Goal: Information Seeking & Learning: Learn about a topic

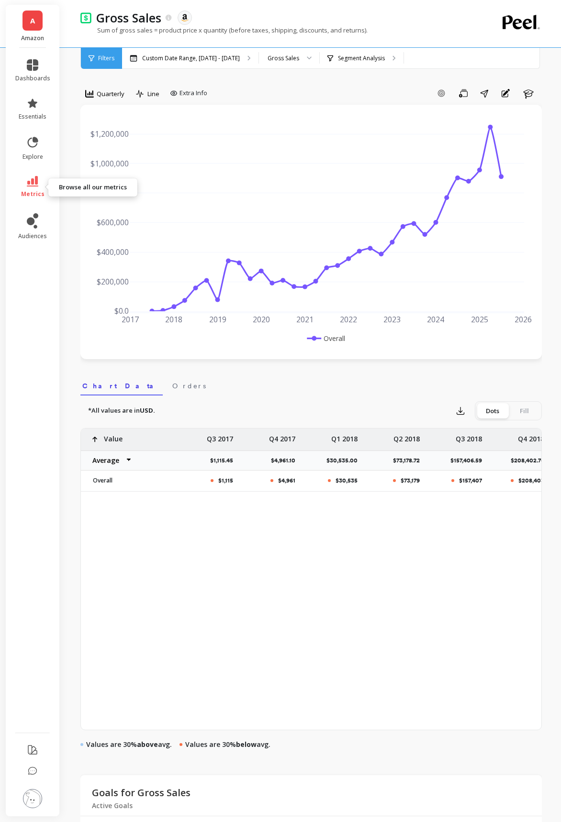
click at [29, 190] on span "metrics" at bounding box center [32, 194] width 23 height 8
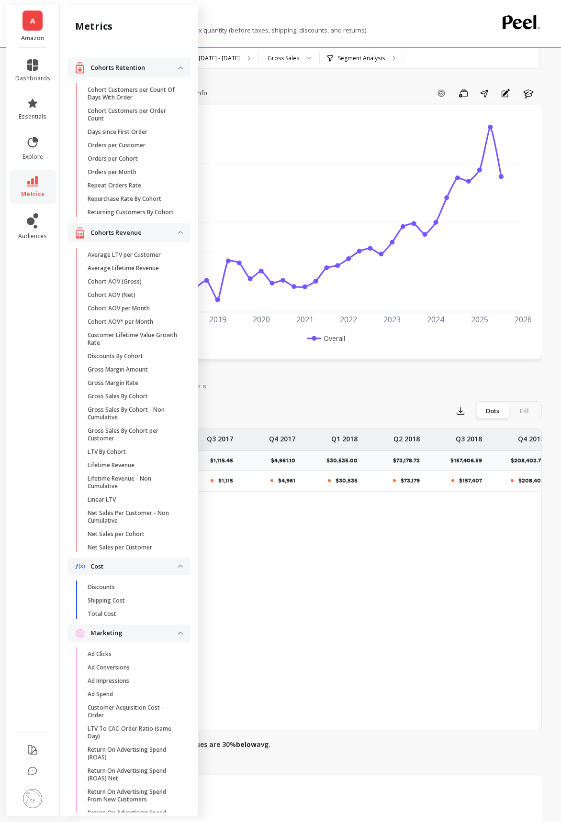
scroll to position [1044, 0]
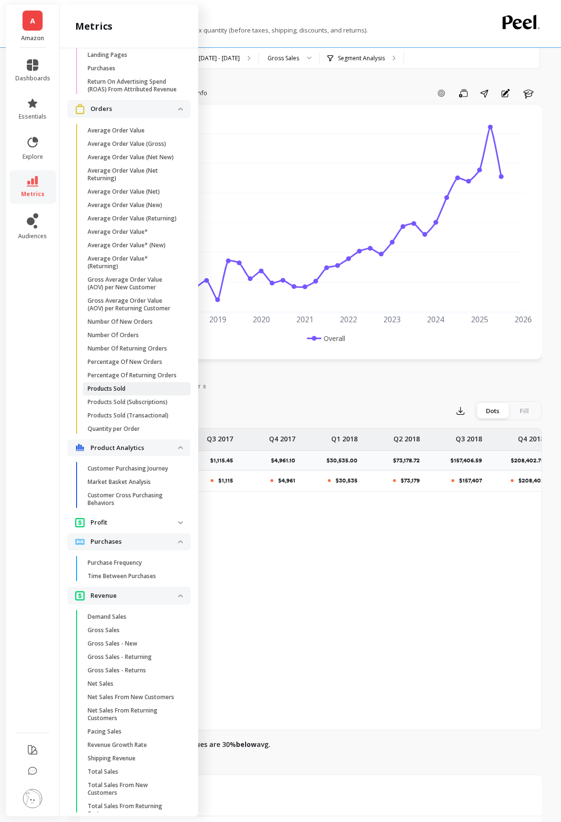
click at [133, 389] on span "Products Sold" at bounding box center [133, 389] width 91 height 8
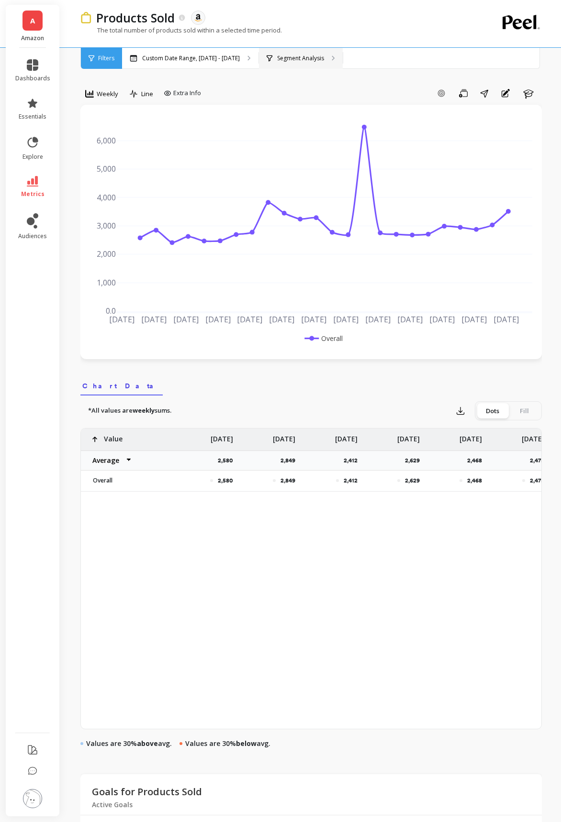
click at [307, 61] on p "Segment Analysis" at bounding box center [300, 59] width 47 height 8
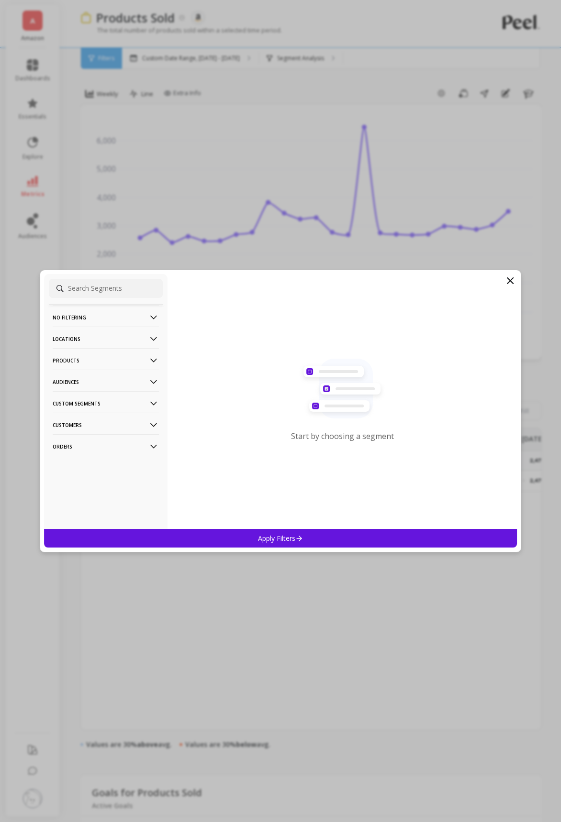
click at [134, 357] on p "Products" at bounding box center [106, 360] width 106 height 24
click at [96, 381] on div "ASIN" at bounding box center [106, 378] width 114 height 15
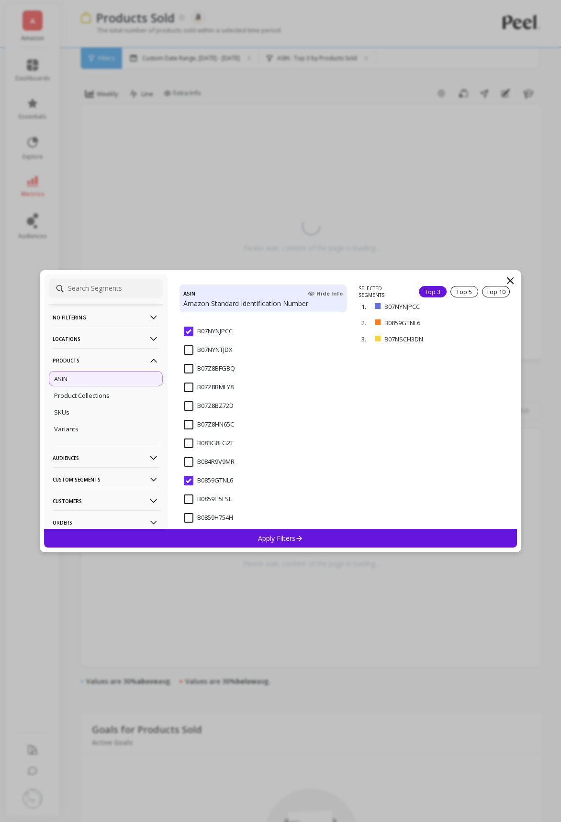
scroll to position [192, 0]
click at [184, 372] on input "B07NSCH3DN" at bounding box center [210, 369] width 52 height 10
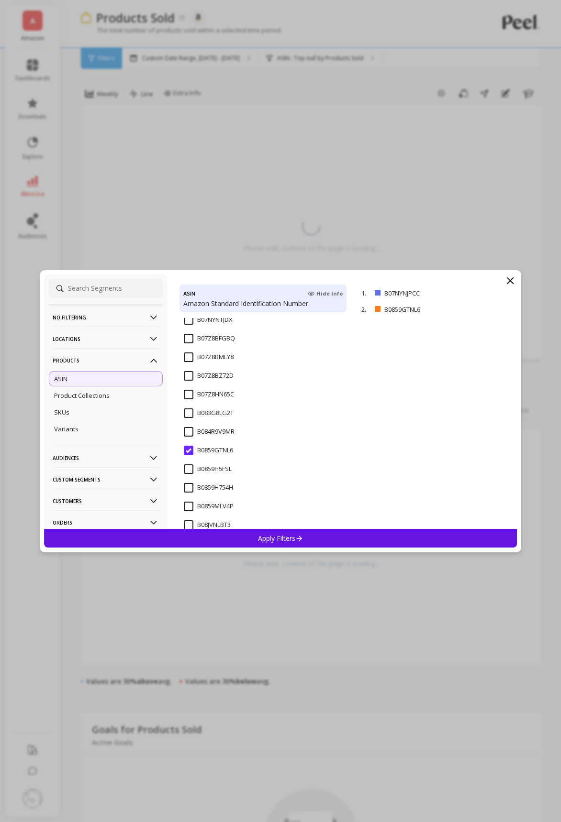
scroll to position [293, 0]
click at [191, 436] on input "B0859GTNL6" at bounding box center [208, 435] width 49 height 10
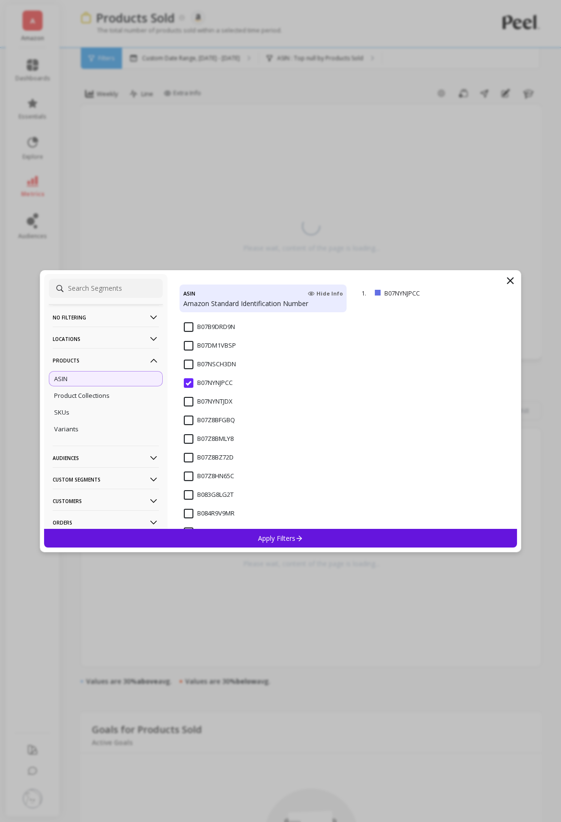
scroll to position [189, 0]
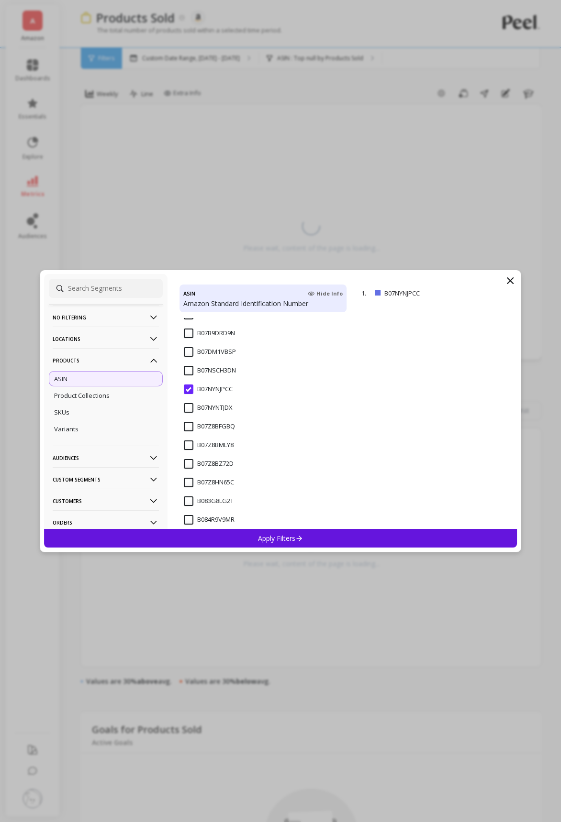
click at [197, 421] on div "B07Z8BFGBQ" at bounding box center [262, 432] width 167 height 29
click at [121, 412] on div "SKUs" at bounding box center [106, 412] width 114 height 15
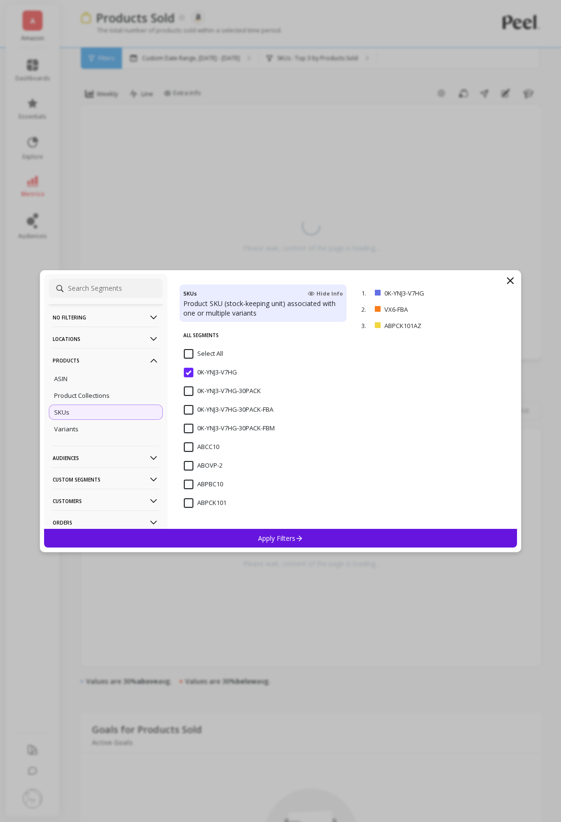
scroll to position [169, 0]
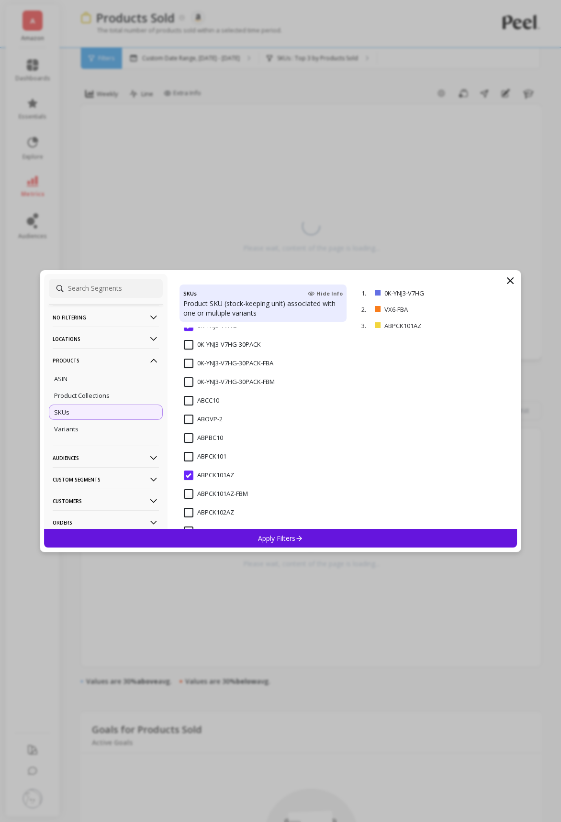
click at [191, 474] on input "ABPCK101AZ" at bounding box center [209, 476] width 50 height 10
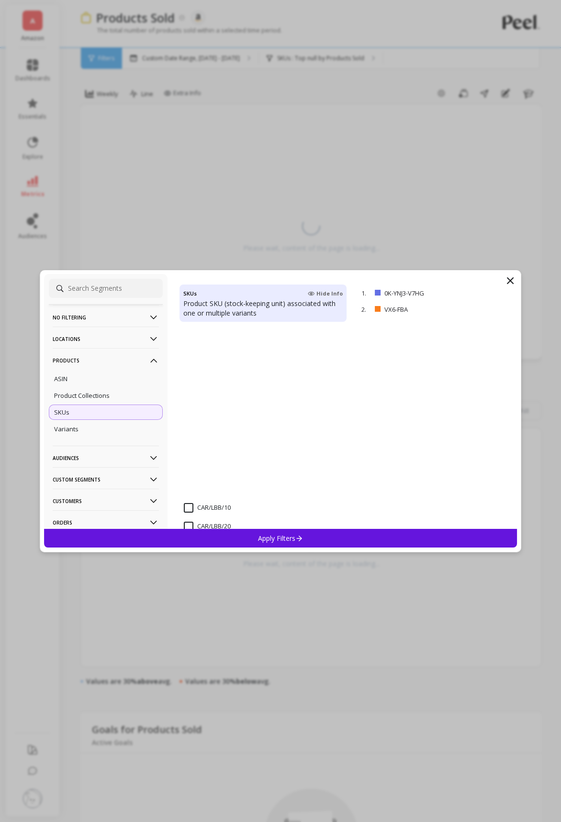
scroll to position [1132, 0]
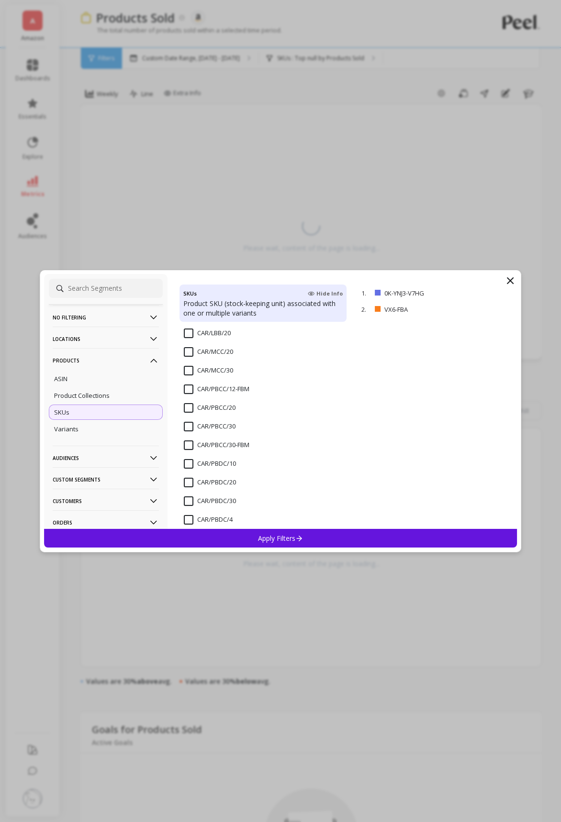
click at [190, 405] on input "CAR/PBCC/20" at bounding box center [210, 408] width 52 height 10
click at [190, 426] on input "CAR/PBCC/30" at bounding box center [210, 427] width 52 height 10
click at [288, 544] on div "Apply Filters" at bounding box center [280, 538] width 473 height 19
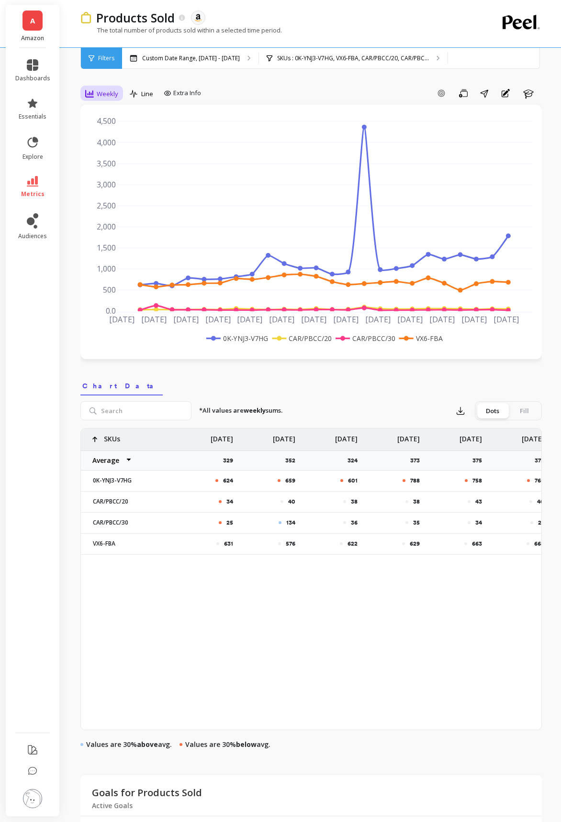
click at [108, 89] on span "Weekly" at bounding box center [108, 93] width 22 height 9
click at [105, 191] on div "7-day rolling" at bounding box center [116, 196] width 66 height 17
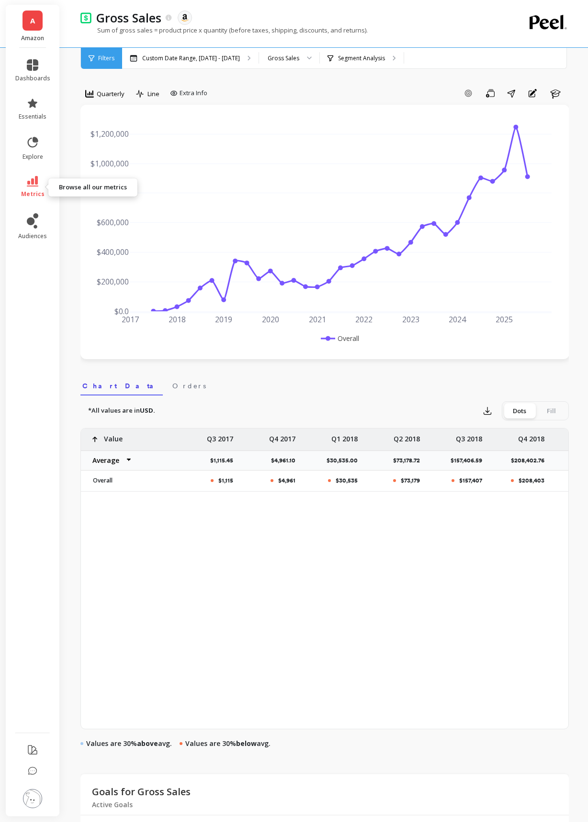
click at [39, 180] on link "metrics" at bounding box center [32, 187] width 35 height 22
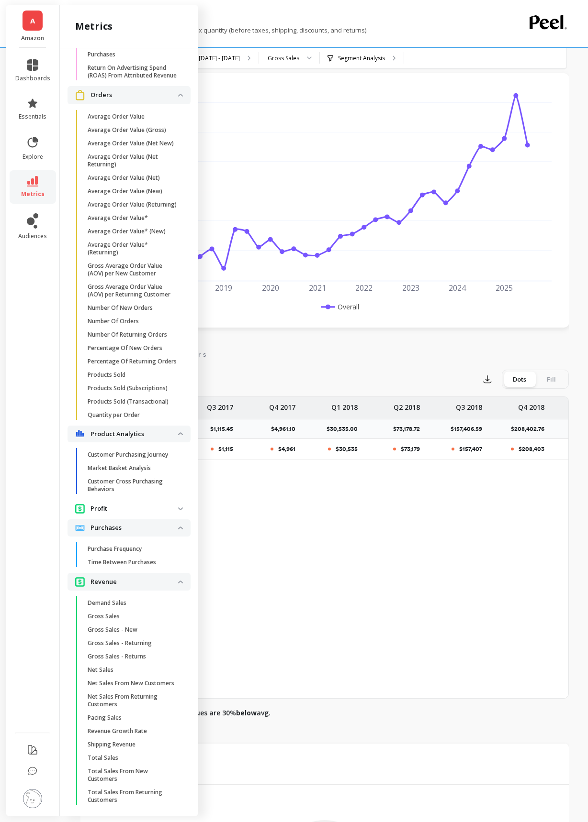
scroll to position [35, 0]
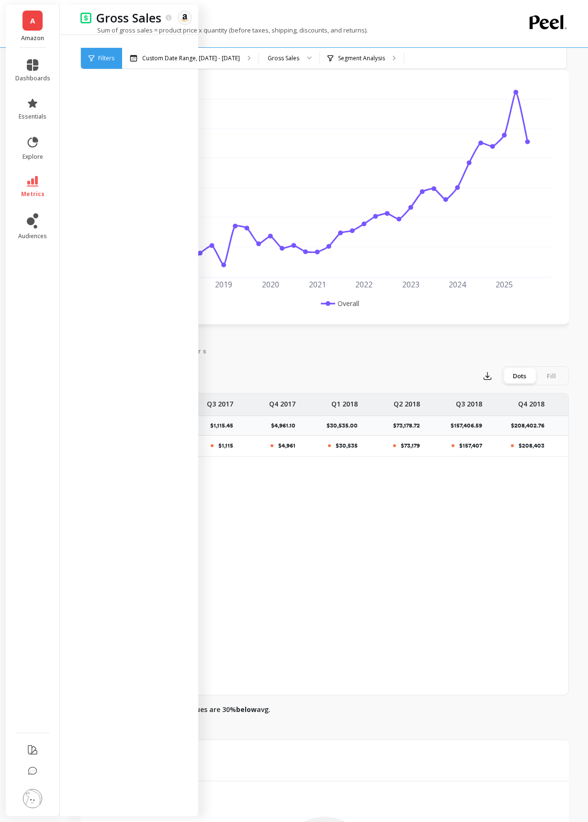
click at [224, 25] on div "Gross Sales The data you are viewing comes from: Amazon Seller Central Sum of g…" at bounding box center [285, 23] width 410 height 47
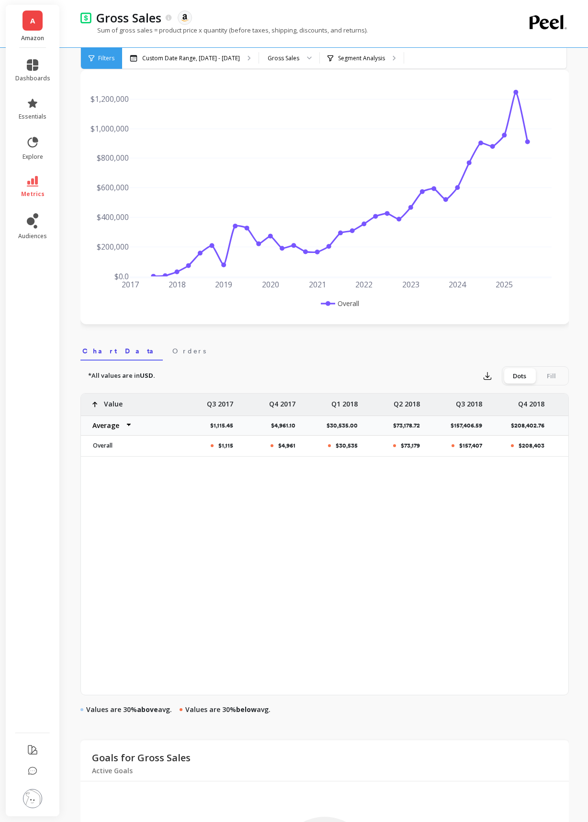
scroll to position [0, 0]
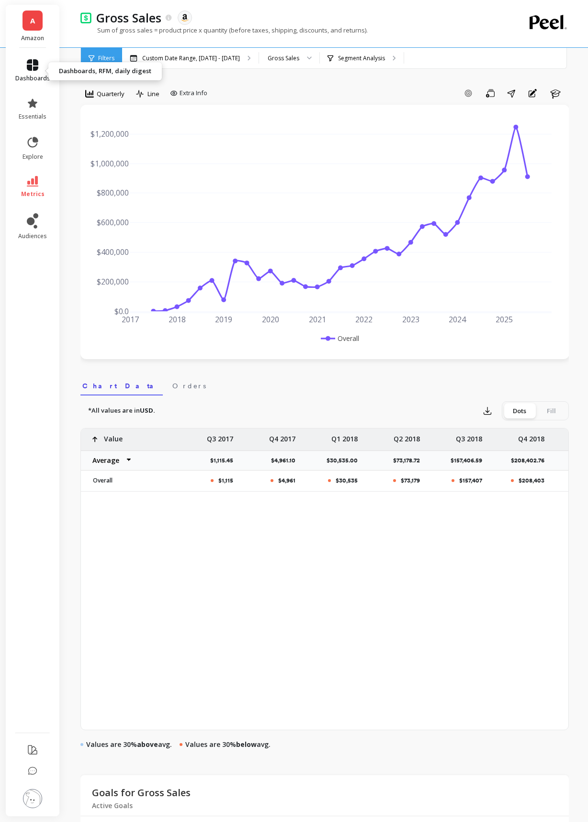
click at [34, 71] on link "dashboards" at bounding box center [32, 70] width 35 height 23
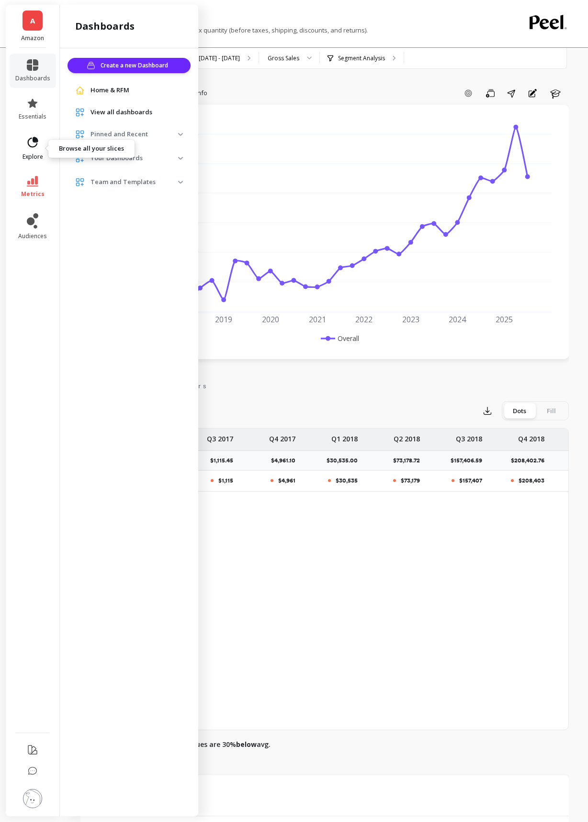
click at [29, 156] on span "explore" at bounding box center [32, 157] width 21 height 8
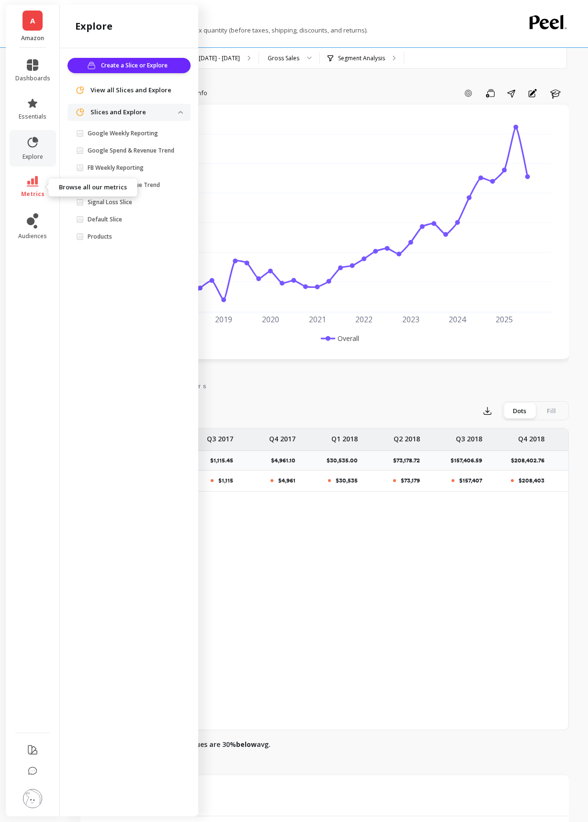
click at [31, 181] on icon at bounding box center [32, 181] width 11 height 11
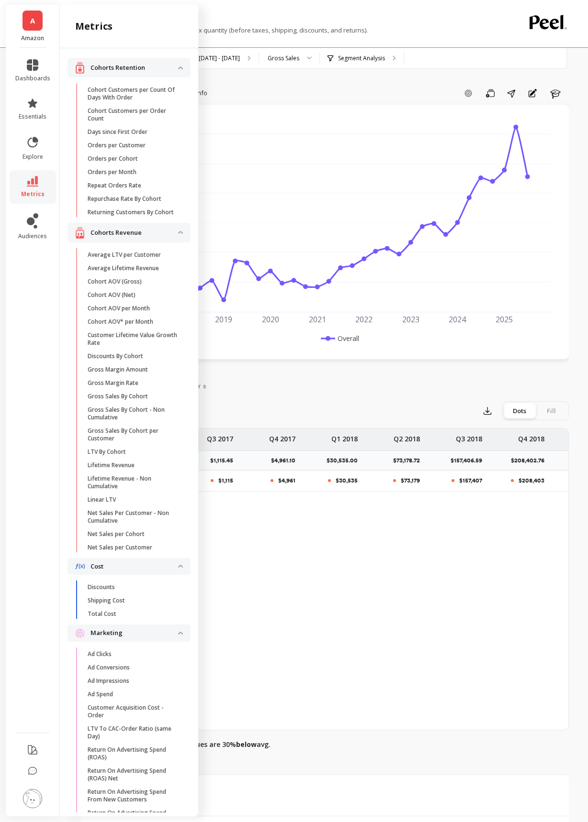
scroll to position [1058, 0]
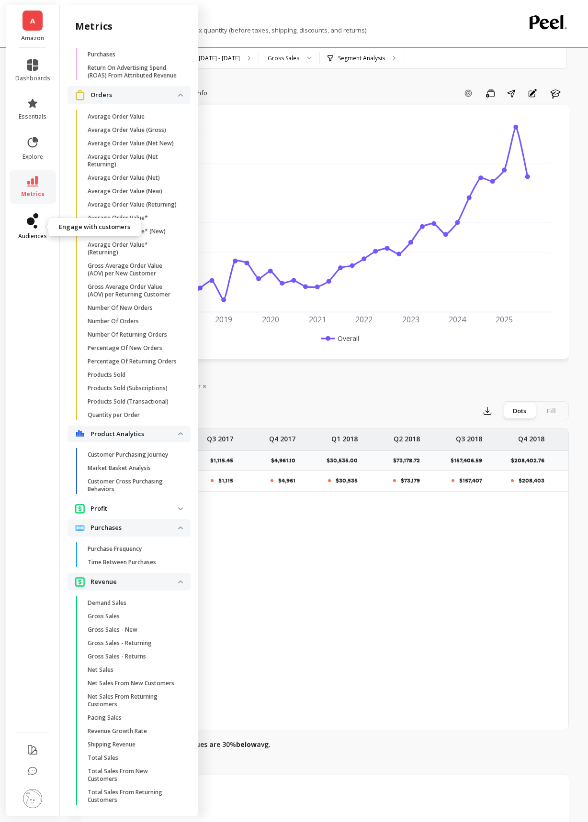
click at [31, 221] on icon at bounding box center [31, 222] width 8 height 8
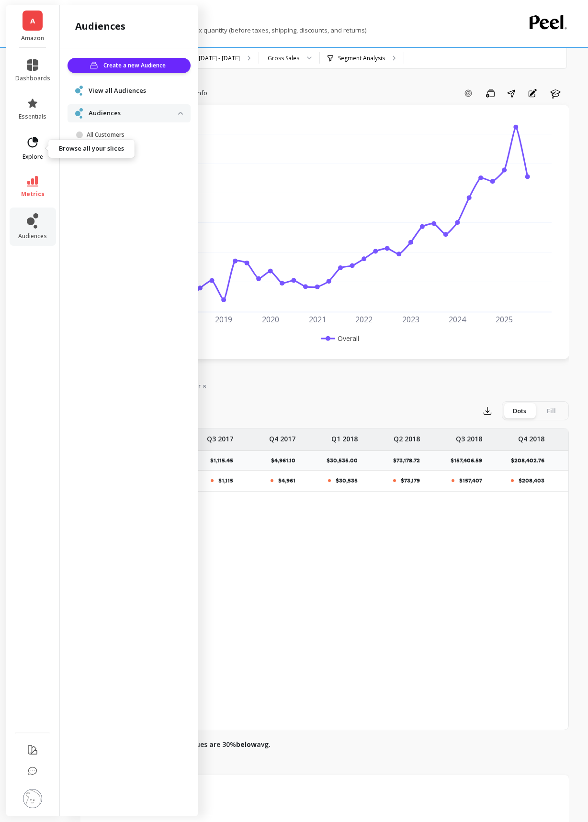
click at [31, 149] on icon at bounding box center [32, 142] width 13 height 13
click at [277, 110] on div "2017 2018 2019 2020 2021 2022 2023 2024 2025 2026 $0.0 $200,000 $400,000 $600,0…" at bounding box center [324, 232] width 488 height 255
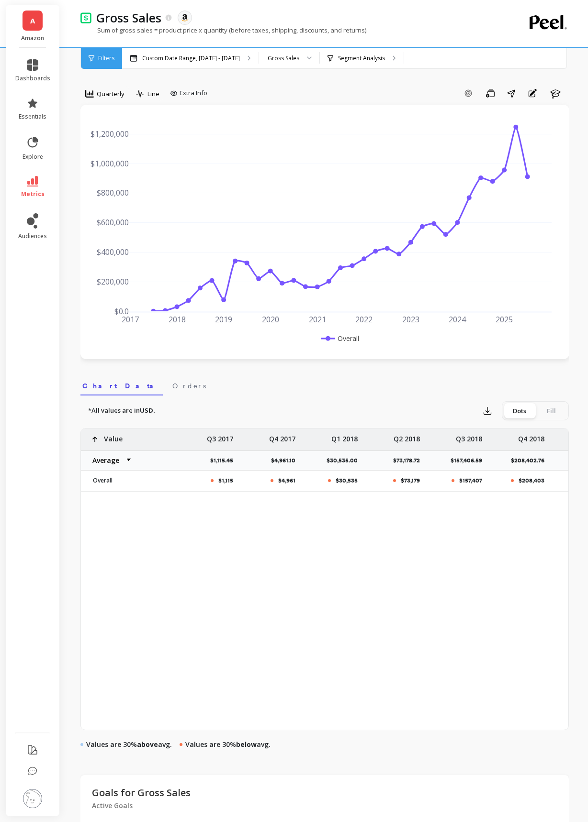
click at [41, 36] on p "Amazon" at bounding box center [32, 38] width 35 height 8
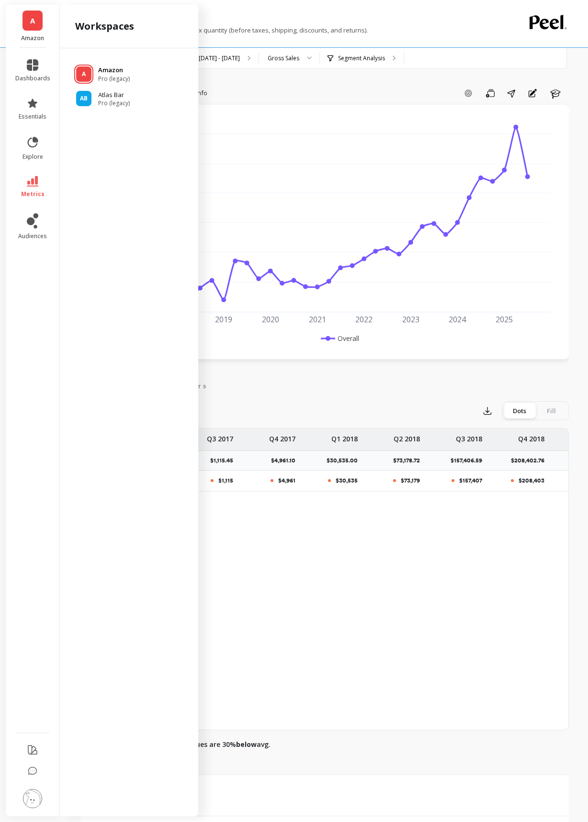
click at [95, 71] on div "A Amazon Pro (legacy)" at bounding box center [128, 74] width 123 height 17
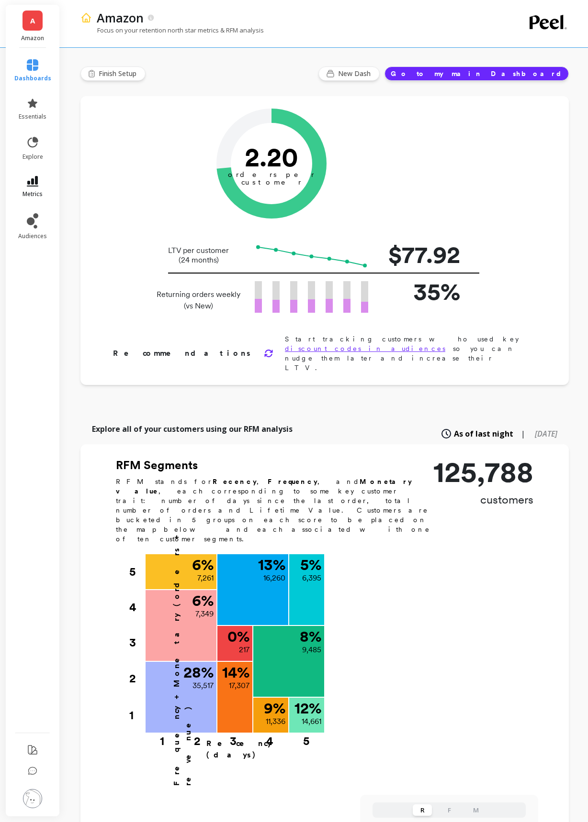
click at [28, 176] on icon at bounding box center [32, 181] width 11 height 11
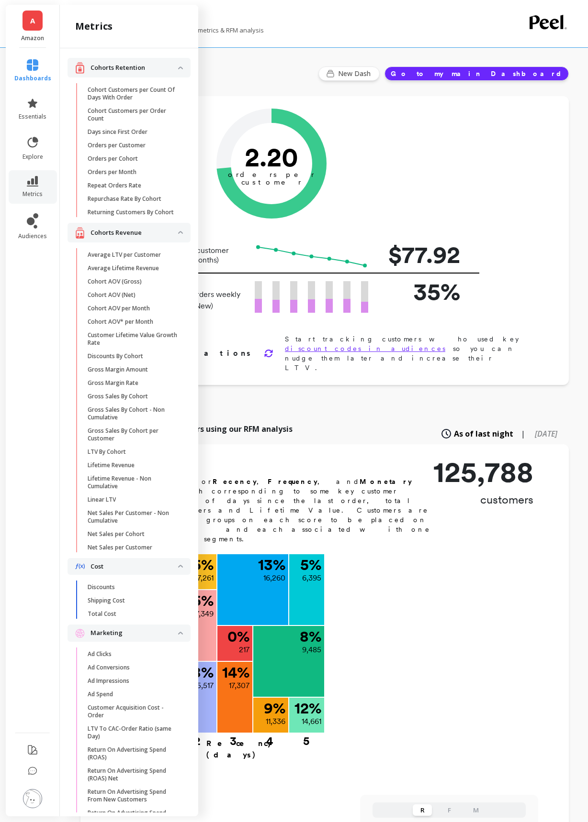
scroll to position [1058, 0]
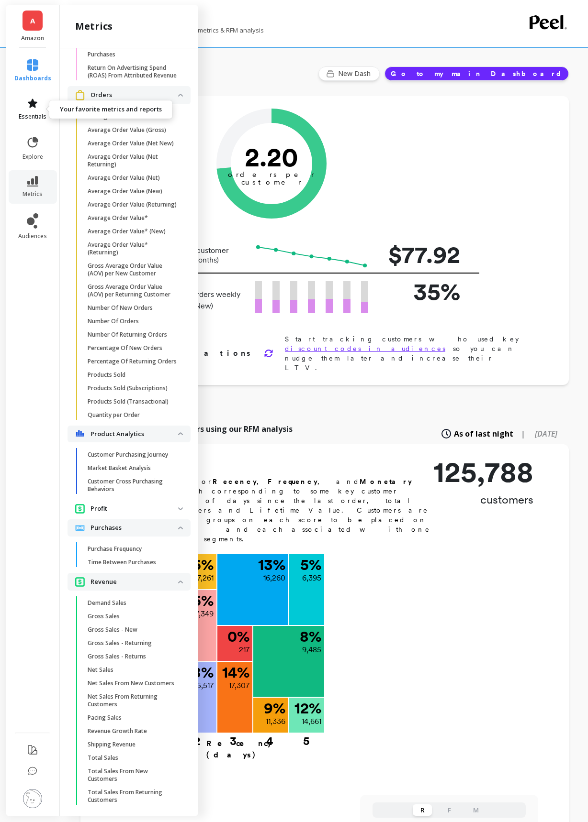
click at [25, 116] on span "essentials" at bounding box center [33, 117] width 28 height 8
